Goal: Information Seeking & Learning: Learn about a topic

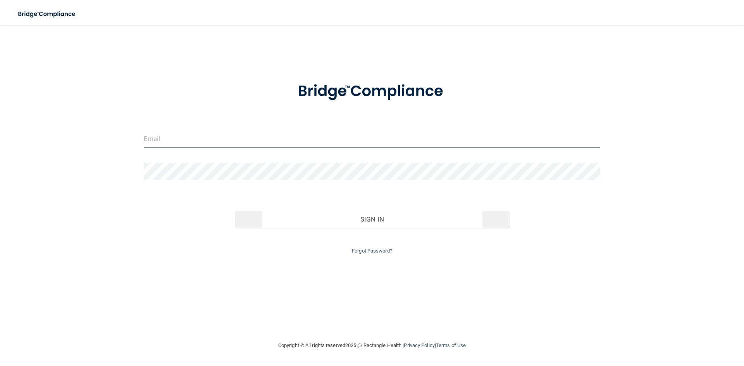
type input "[EMAIL_ADDRESS][DOMAIN_NAME]"
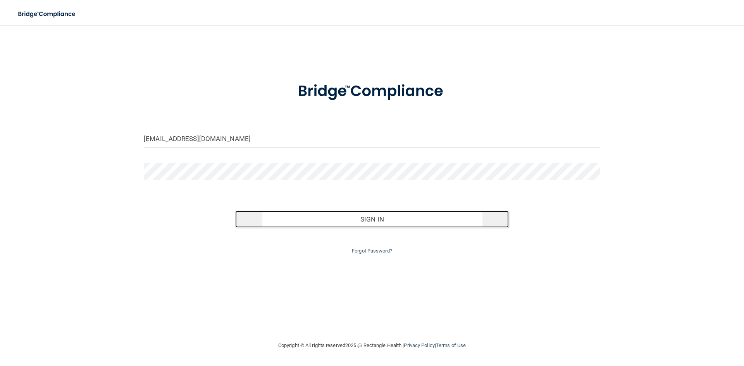
click at [358, 215] on button "Sign In" at bounding box center [372, 219] width 274 height 17
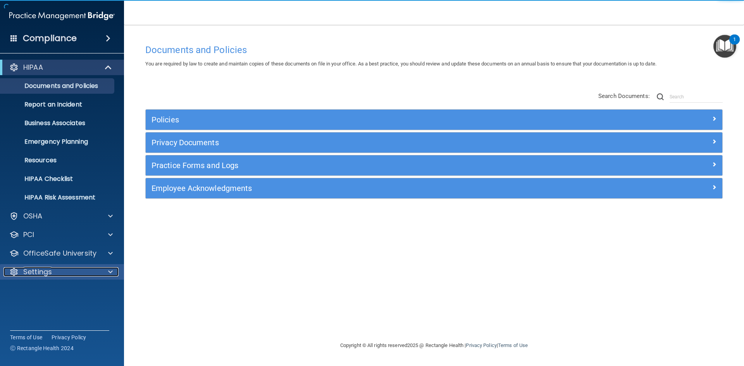
click at [59, 270] on div "Settings" at bounding box center [51, 271] width 96 height 9
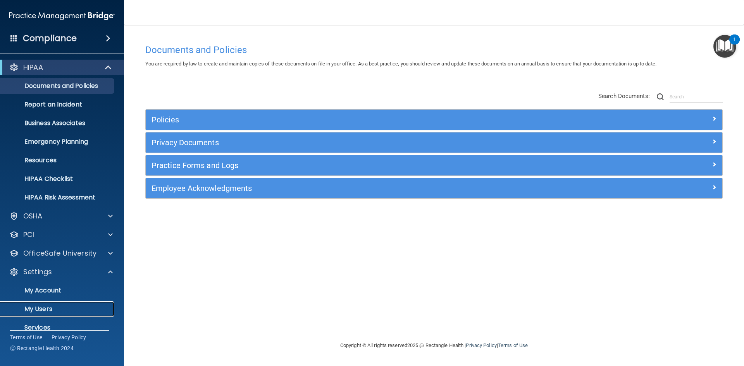
click at [51, 306] on p "My Users" at bounding box center [58, 309] width 106 height 8
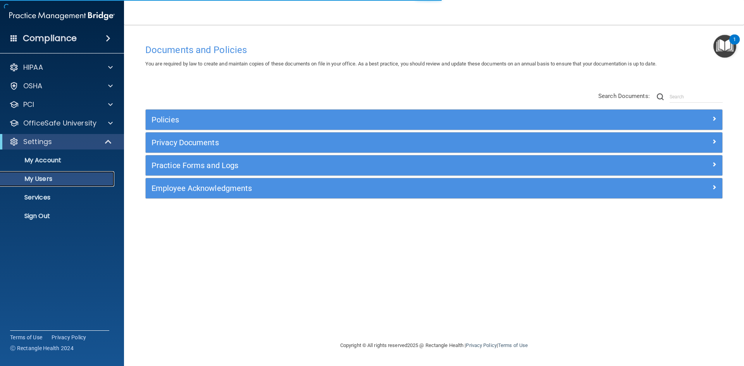
select select "20"
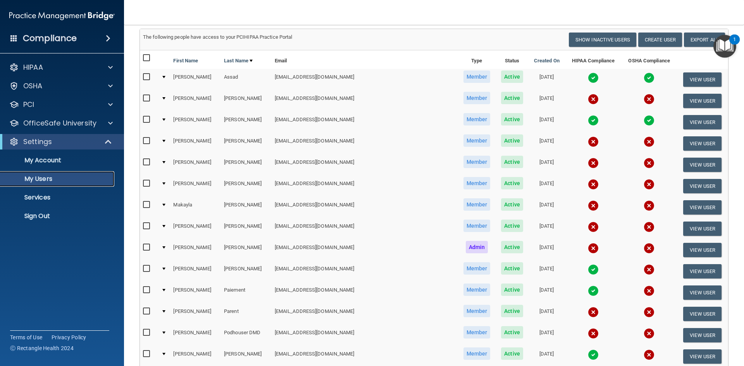
scroll to position [39, 0]
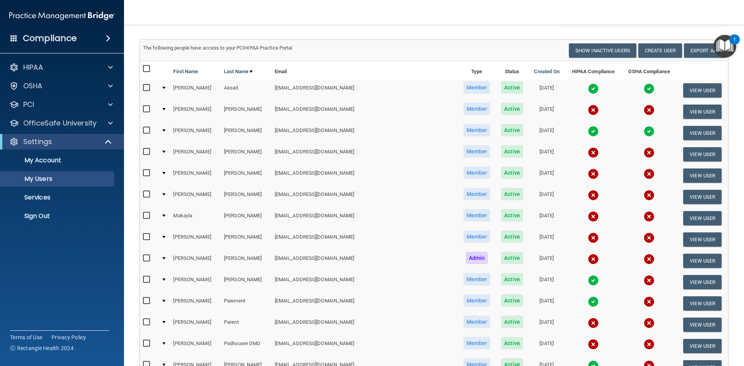
click at [728, 44] on img "Open Resource Center, 1 new notification" at bounding box center [724, 46] width 23 height 23
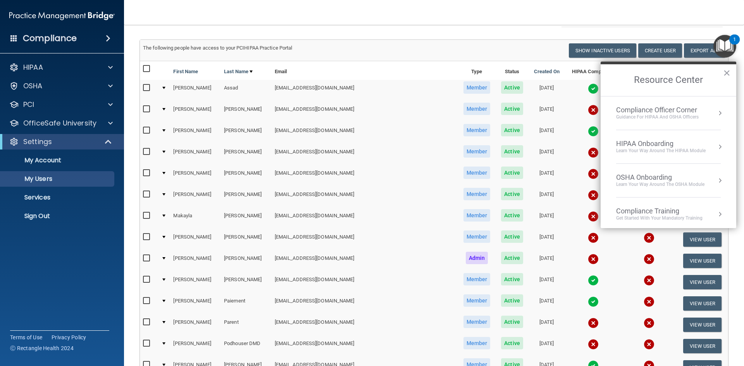
click at [707, 212] on div "Compliance Training Get Started with your mandatory training" at bounding box center [668, 214] width 105 height 15
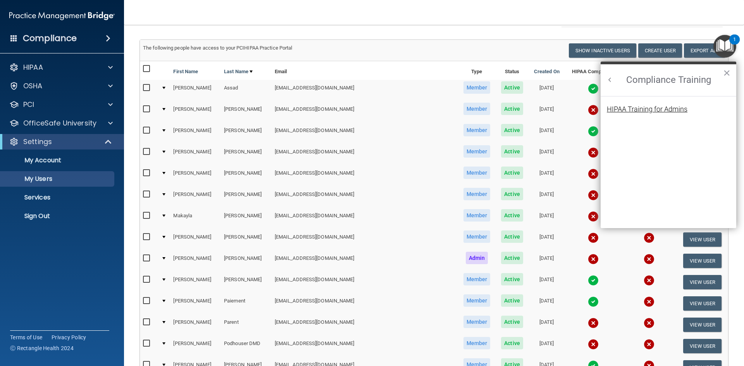
click at [629, 111] on div "HIPAA Training for Admins" at bounding box center [647, 109] width 81 height 7
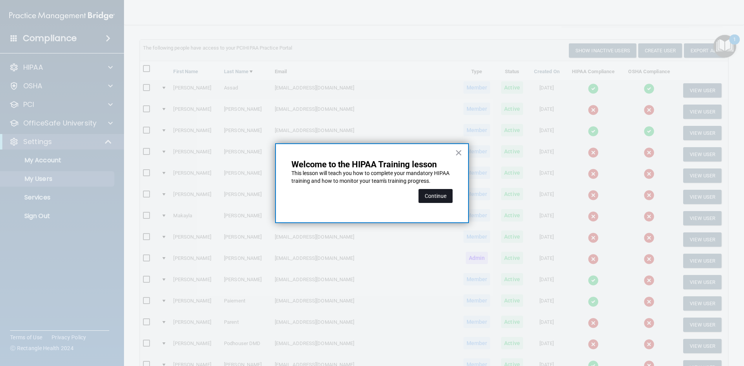
click at [439, 193] on button "Continue" at bounding box center [435, 196] width 34 height 14
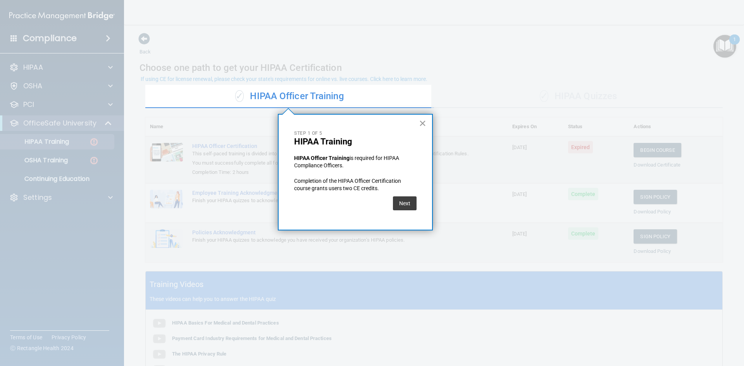
click at [423, 124] on button "×" at bounding box center [422, 123] width 7 height 12
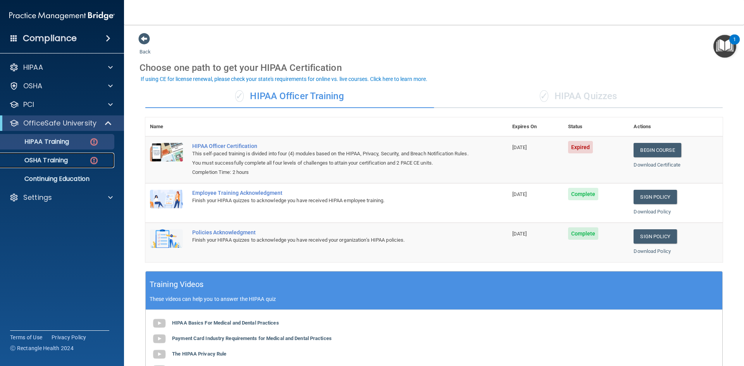
click at [65, 164] on p "OSHA Training" at bounding box center [36, 160] width 63 height 8
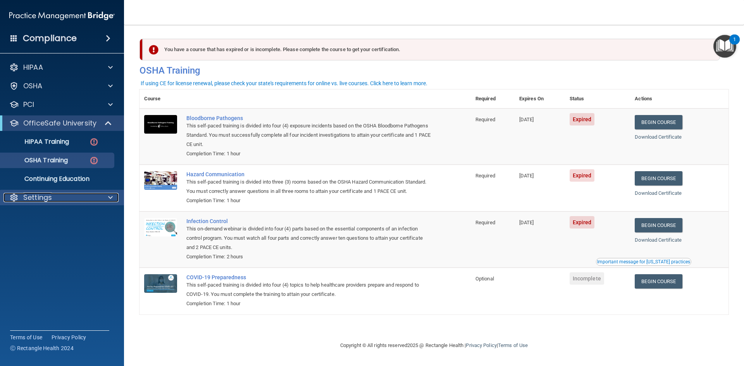
click at [65, 199] on div "Settings" at bounding box center [51, 197] width 96 height 9
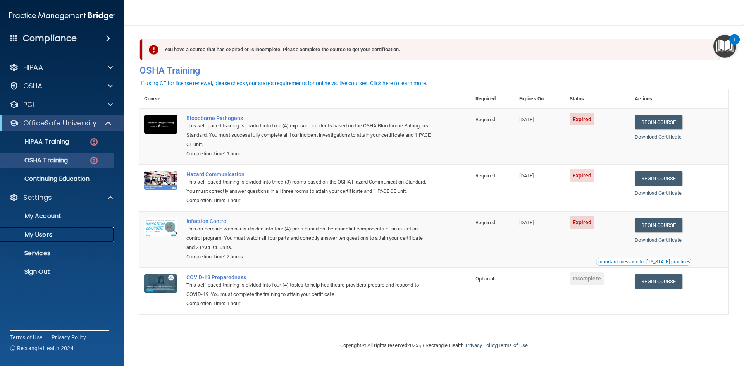
click at [56, 234] on p "My Users" at bounding box center [58, 235] width 106 height 8
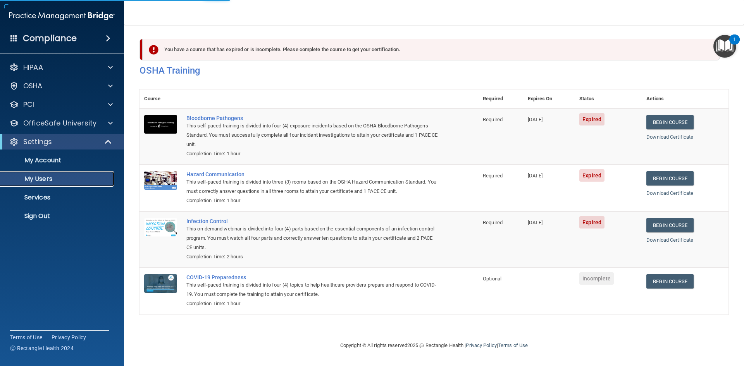
select select "20"
